Goal: Task Accomplishment & Management: Manage account settings

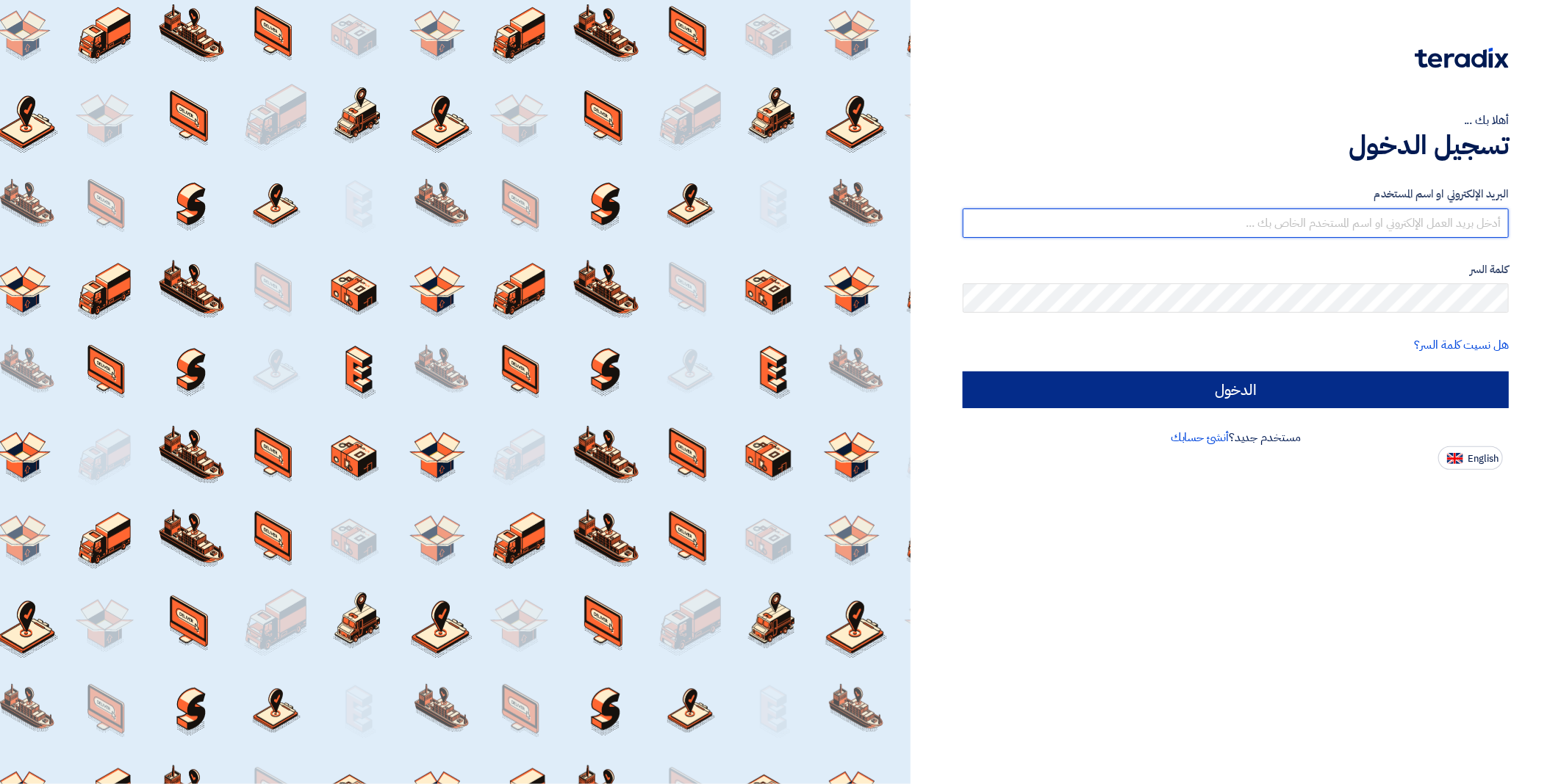
type input "[EMAIL_ADDRESS][DOMAIN_NAME]"
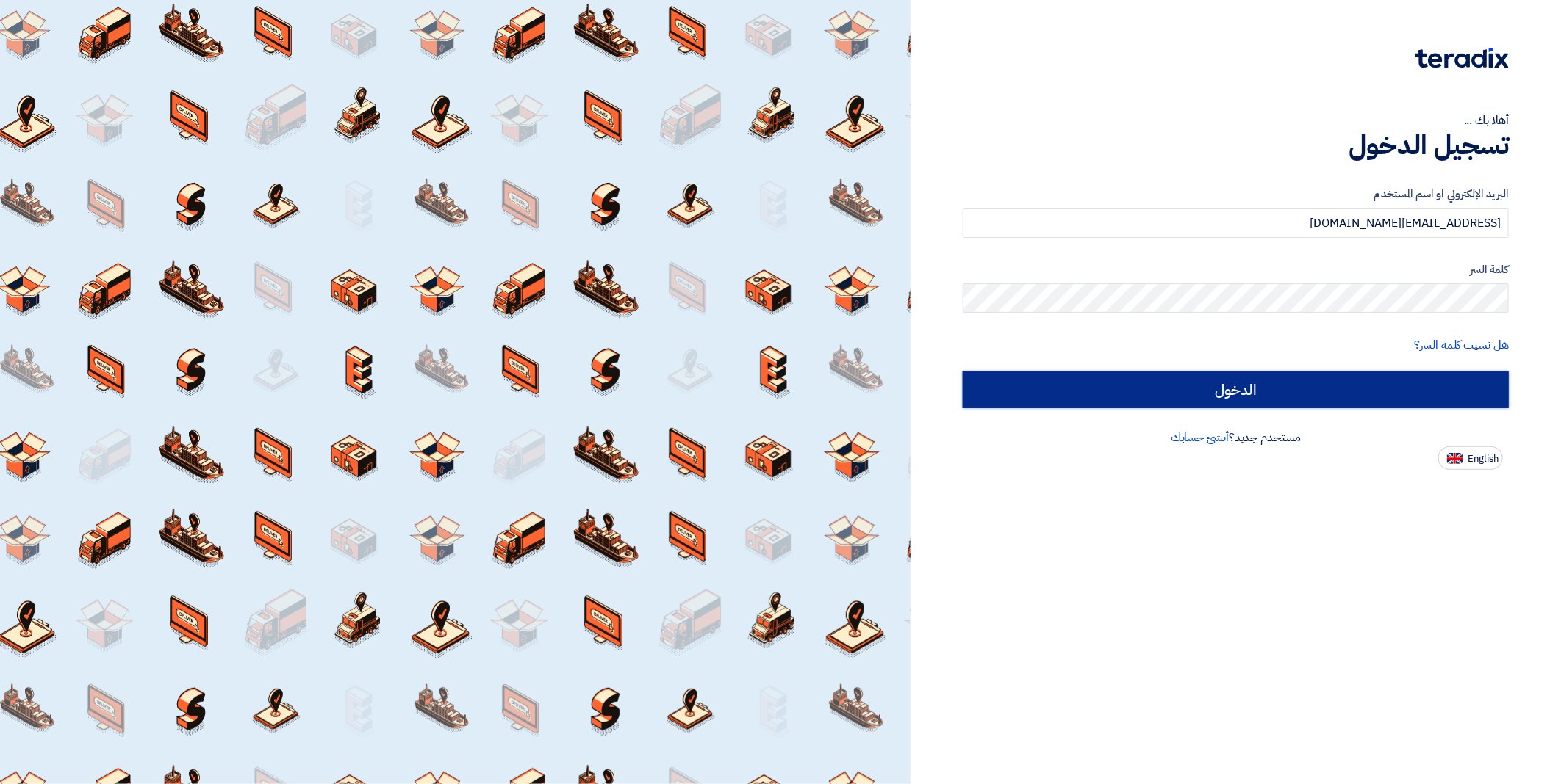
click at [1273, 371] on input "الدخول" at bounding box center [1235, 390] width 546 height 37
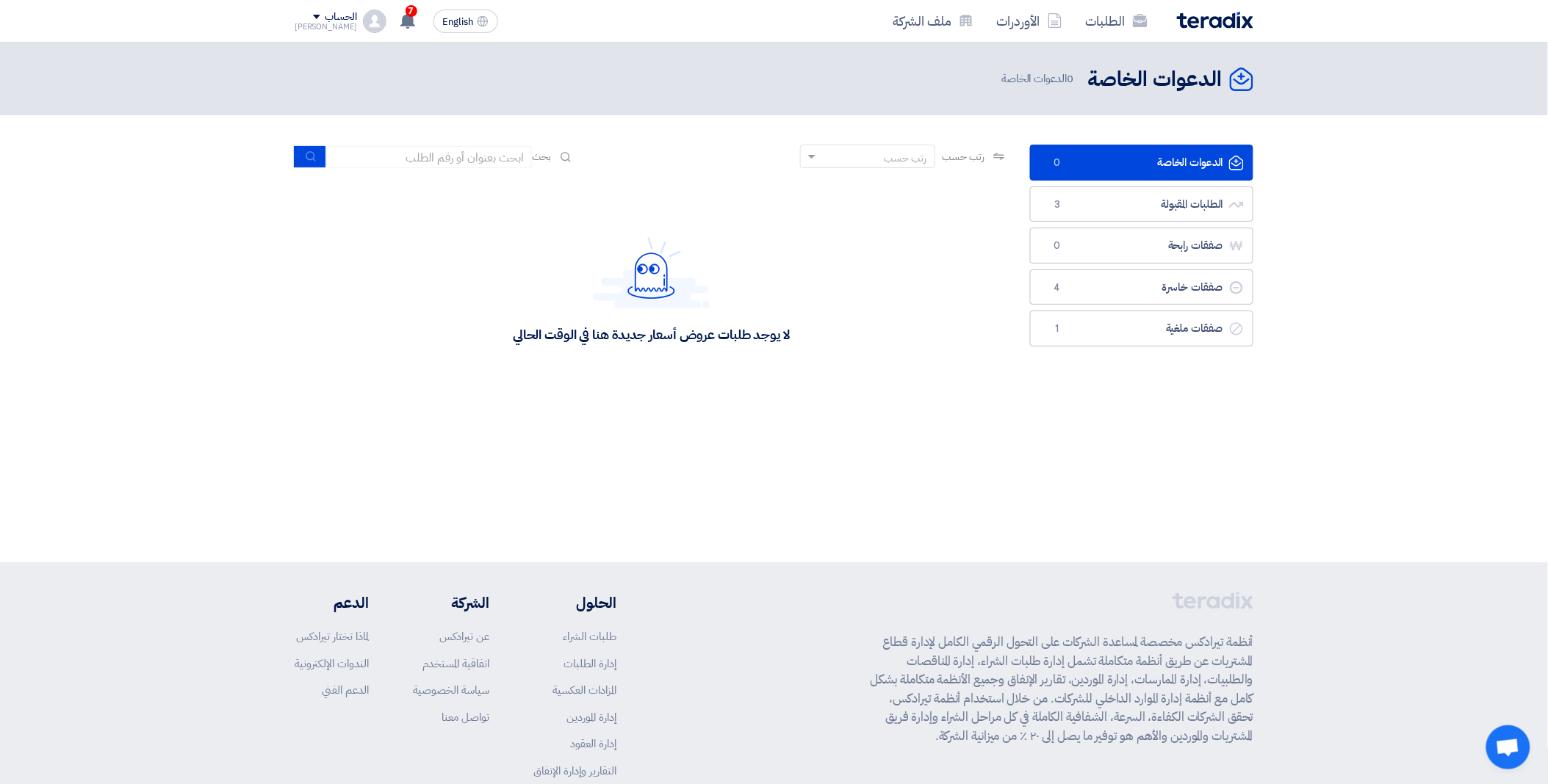
click at [1102, 164] on link "الدعوات الخاصة الدعوات الخاصة 0" at bounding box center [1142, 162] width 224 height 36
click at [1153, 208] on link "الطلبات المقبولة الطلبات المقبولة 3" at bounding box center [1142, 204] width 224 height 36
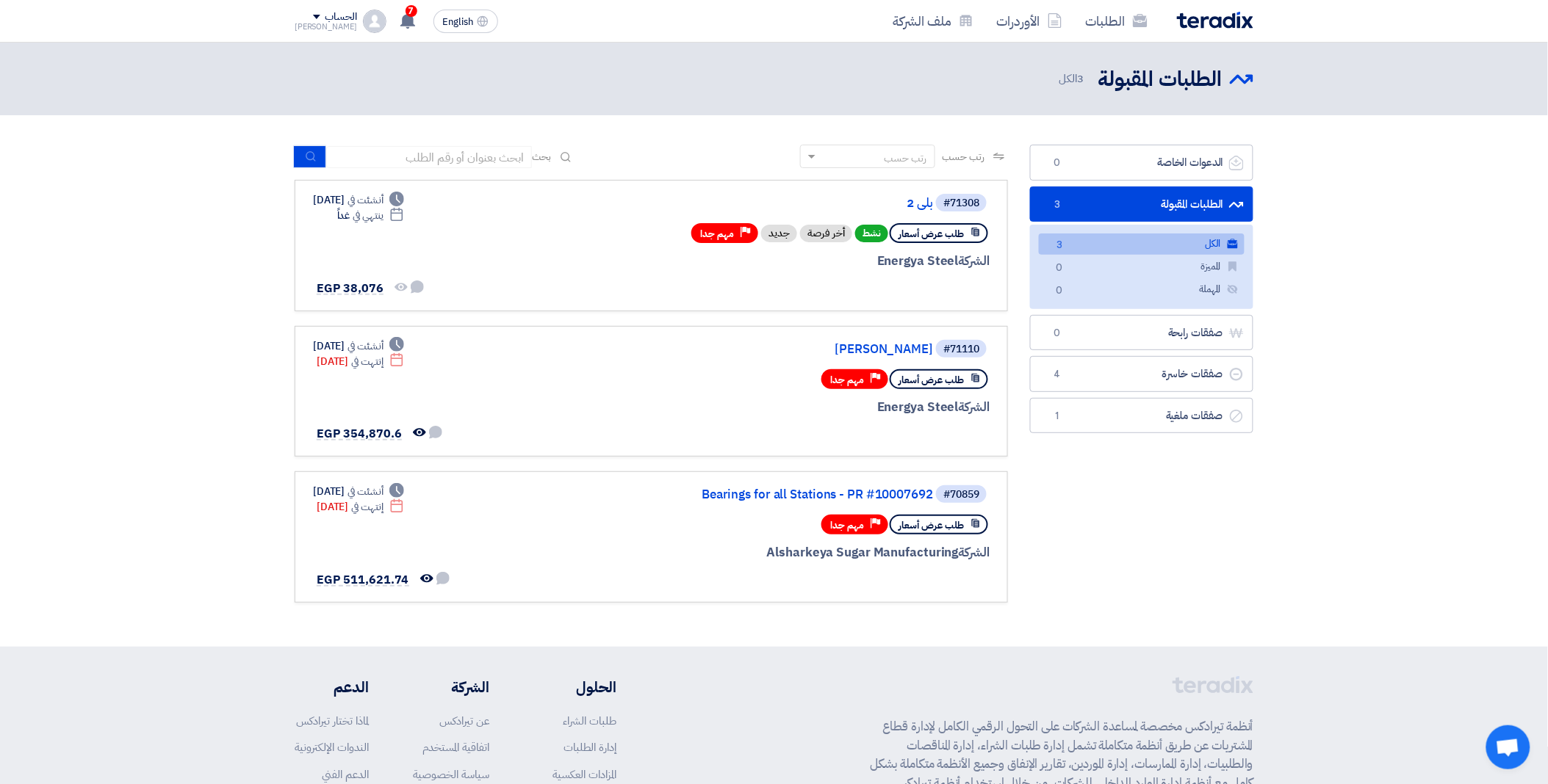
click at [1178, 247] on link "الكل الكل 3" at bounding box center [1142, 244] width 206 height 22
click at [1142, 161] on link "الدعوات الخاصة الدعوات الخاصة 0" at bounding box center [1142, 162] width 224 height 36
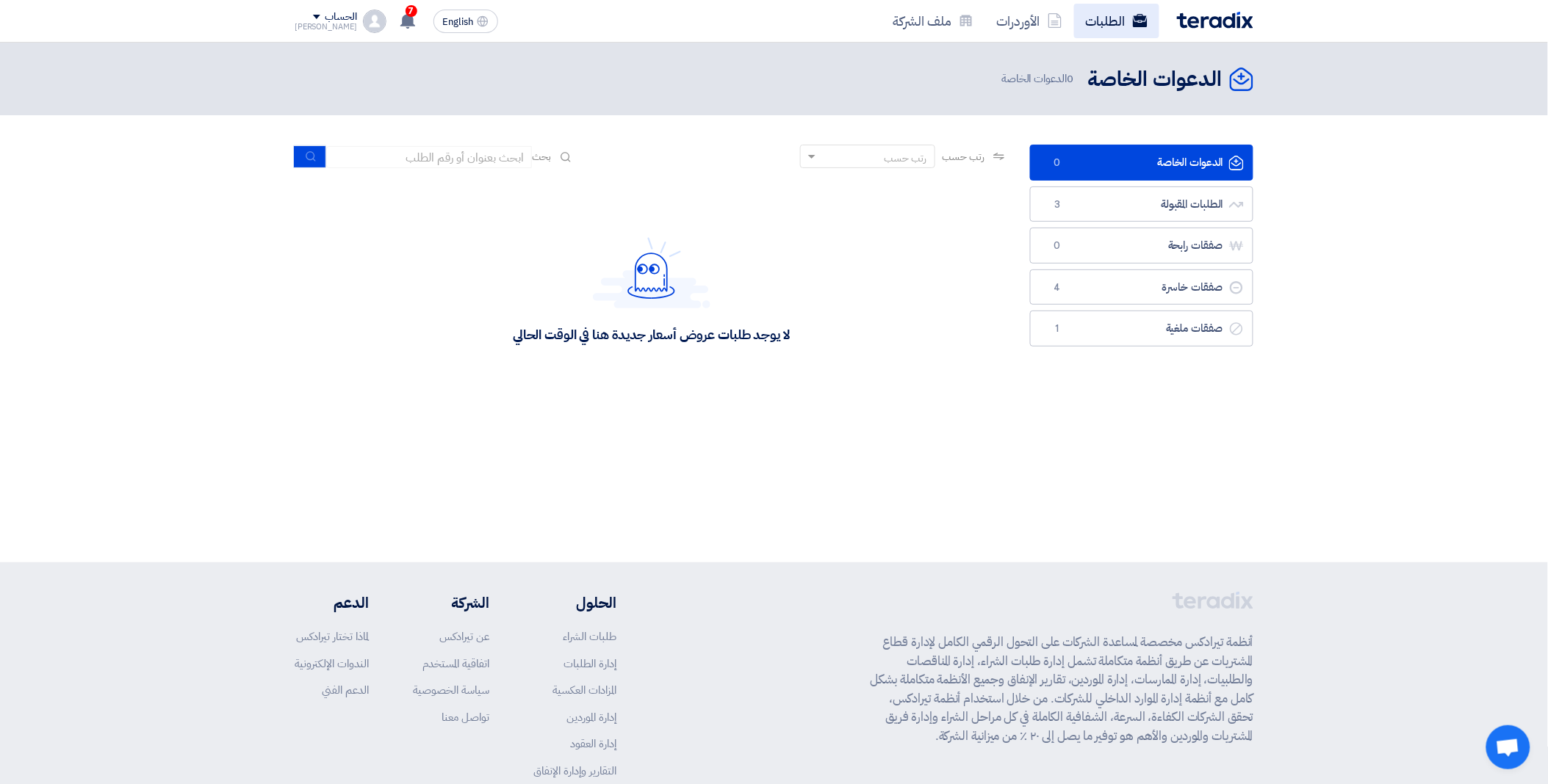
click at [1099, 35] on link "الطلبات" at bounding box center [1117, 21] width 85 height 34
